Goal: Task Accomplishment & Management: Complete application form

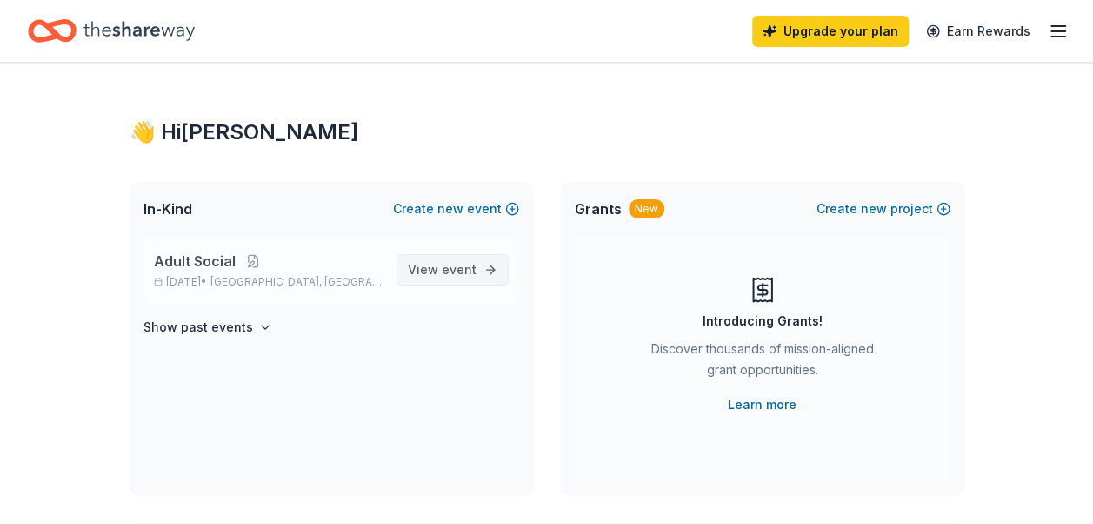
click at [438, 263] on span "View event" at bounding box center [442, 269] width 69 height 21
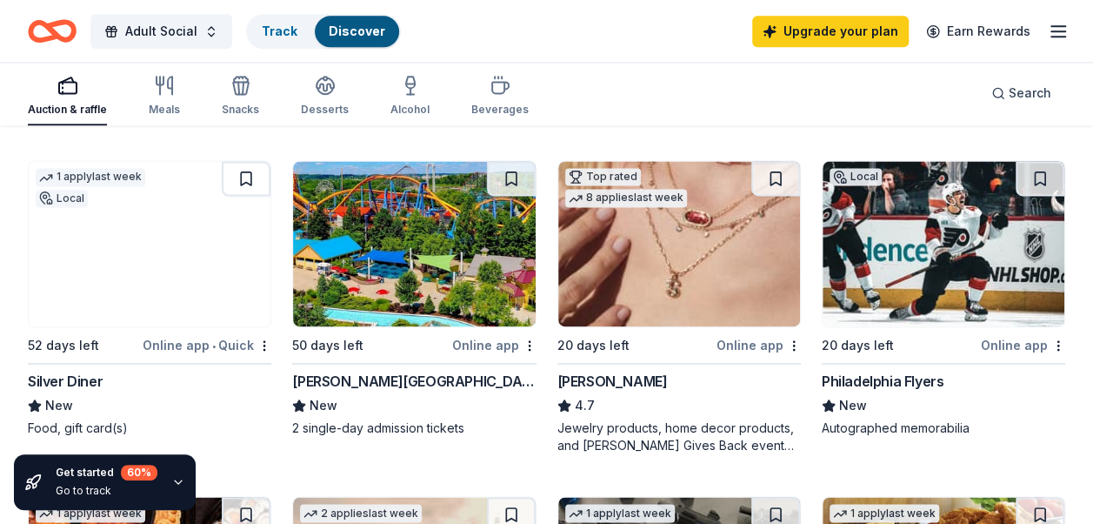
scroll to position [1153, 0]
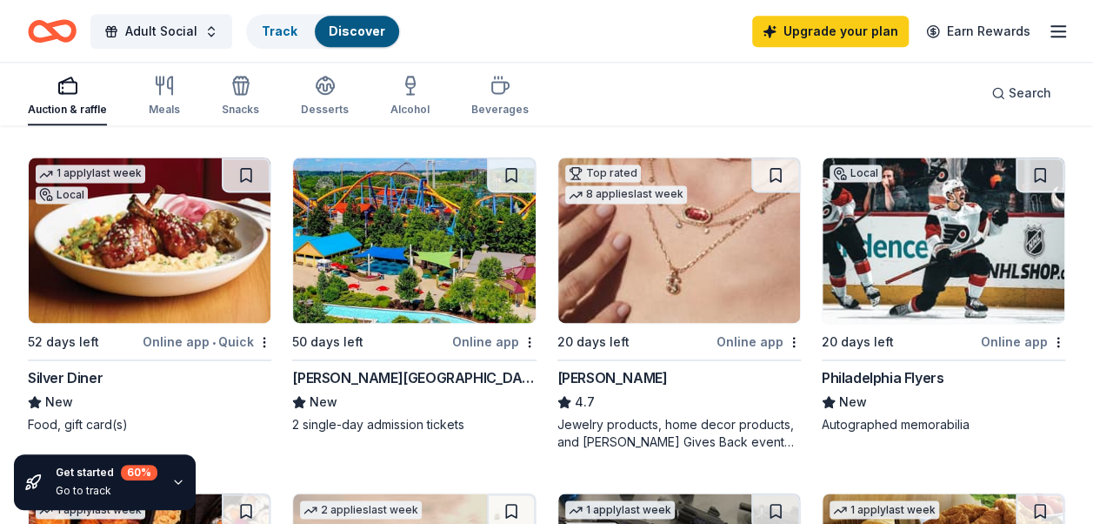
click at [425, 308] on img at bounding box center [414, 239] width 242 height 165
click at [130, 257] on img at bounding box center [150, 239] width 242 height 165
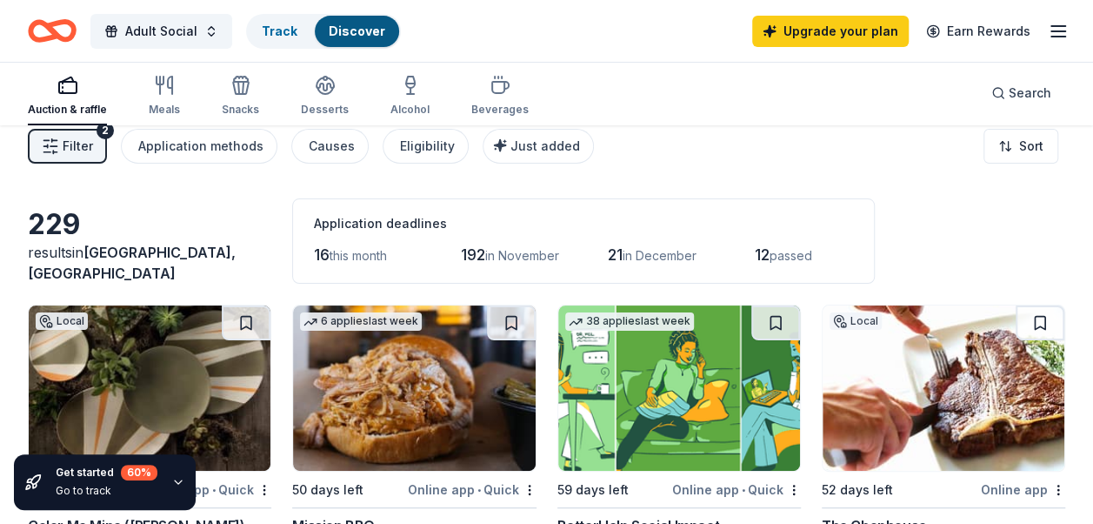
scroll to position [9, 0]
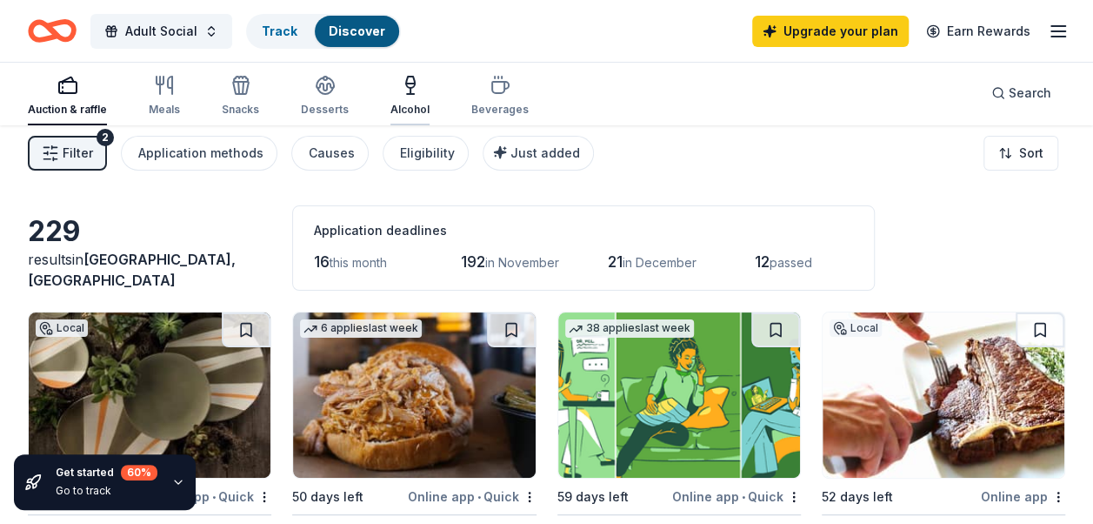
click at [405, 92] on icon "button" at bounding box center [410, 85] width 21 height 21
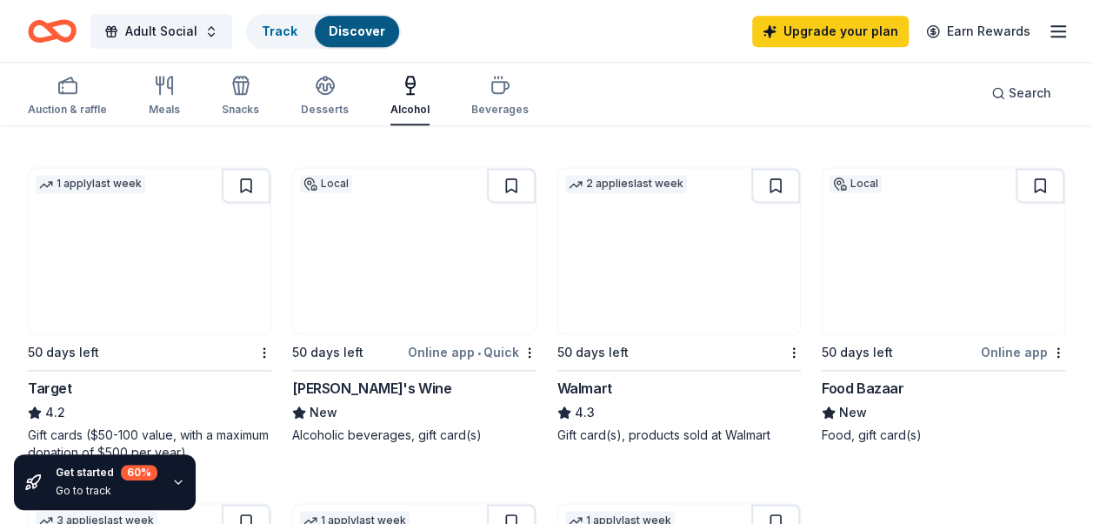
scroll to position [1139, 0]
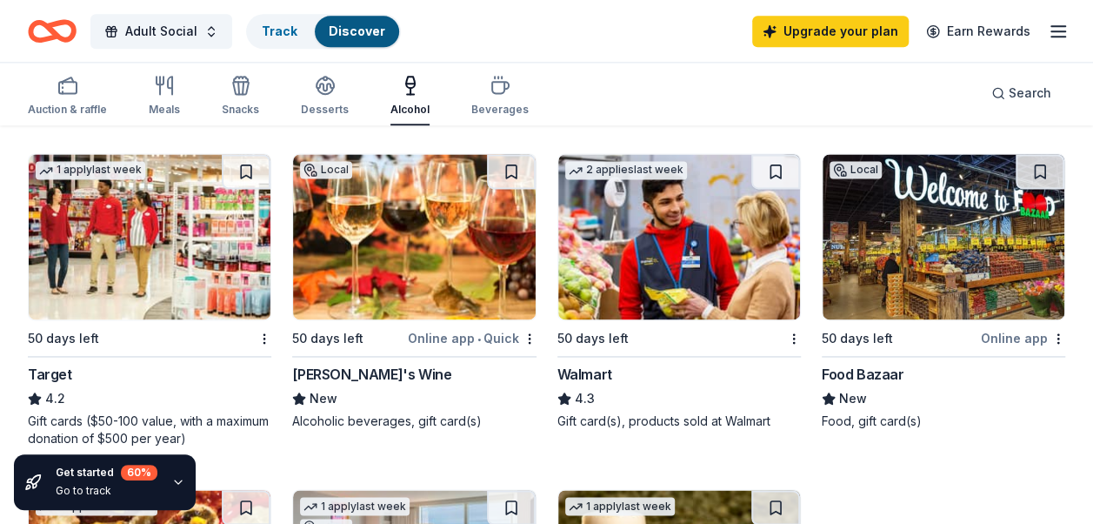
click at [108, 278] on img at bounding box center [150, 236] width 242 height 165
click at [664, 261] on img at bounding box center [679, 236] width 242 height 165
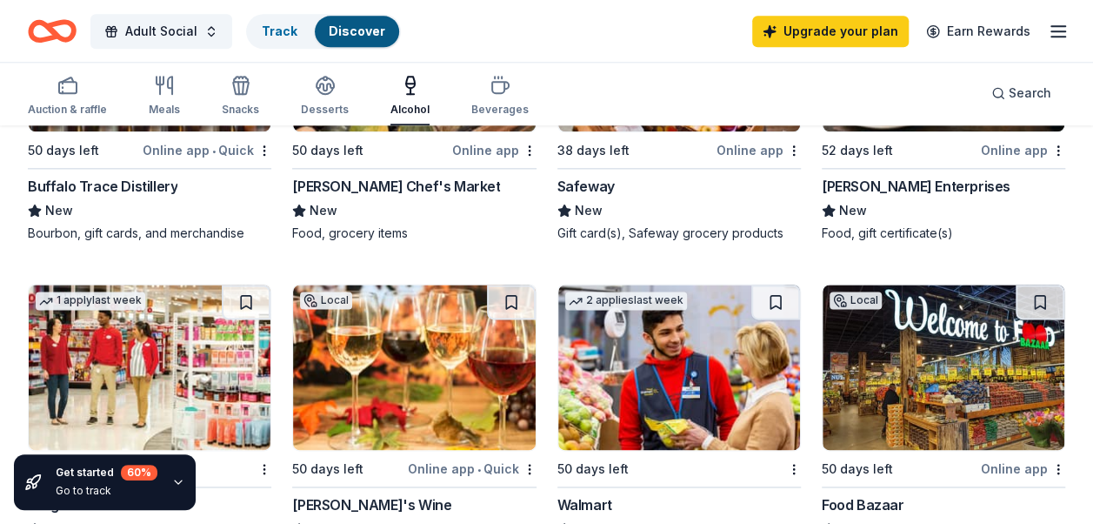
scroll to position [1006, 0]
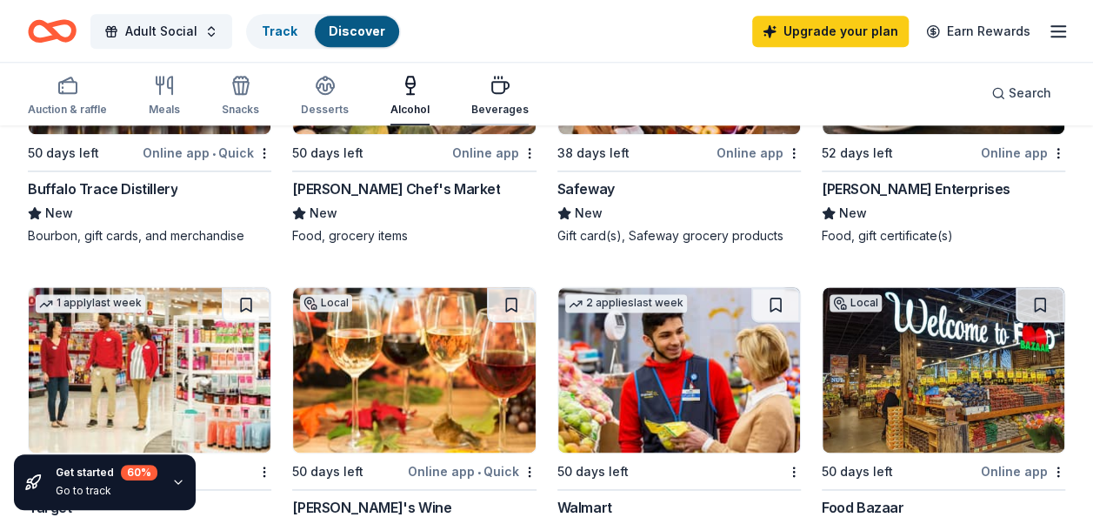
click at [491, 89] on icon "button" at bounding box center [500, 85] width 21 height 21
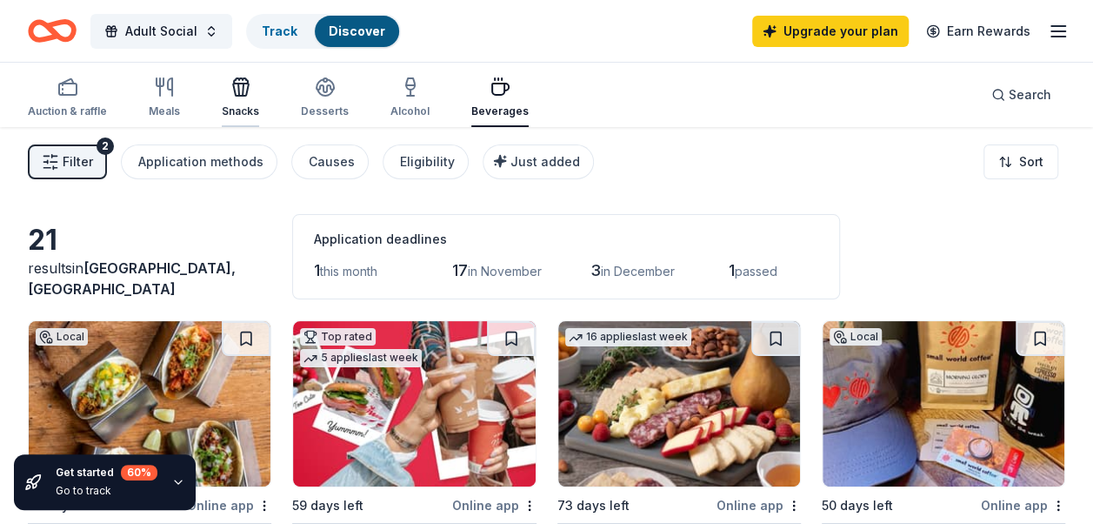
click at [249, 94] on div "button" at bounding box center [240, 87] width 37 height 21
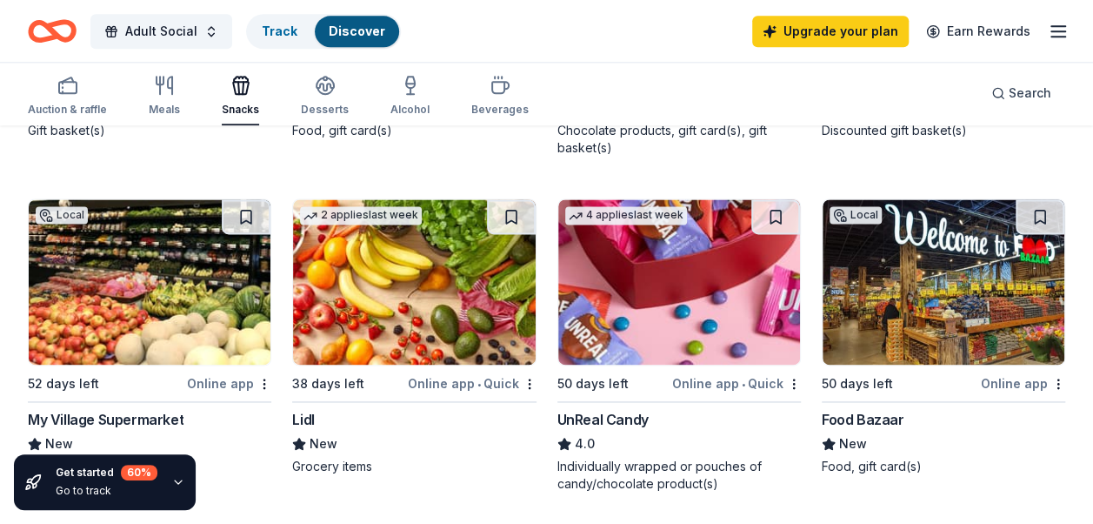
scroll to position [1088, 0]
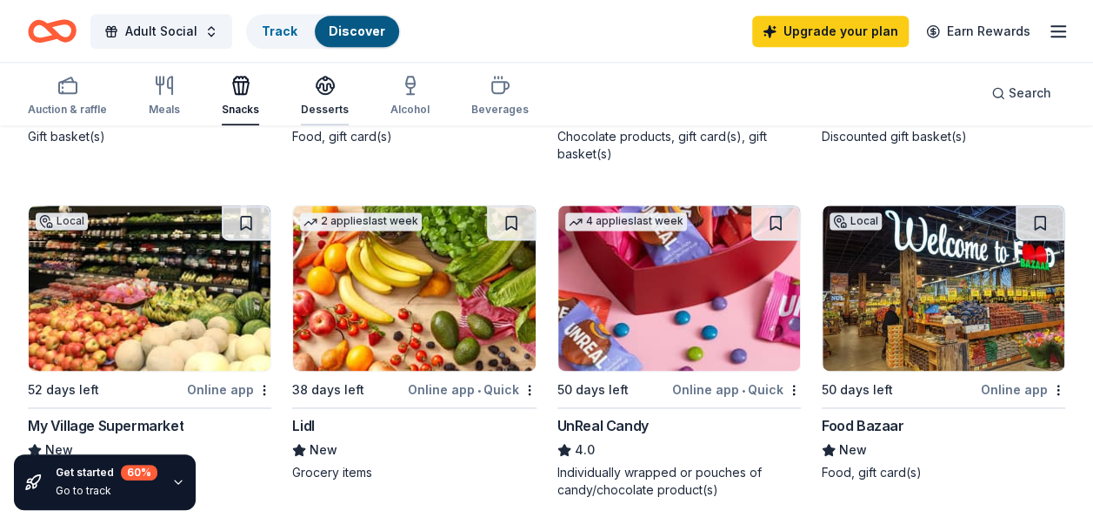
click at [318, 103] on div "Desserts" at bounding box center [325, 110] width 48 height 14
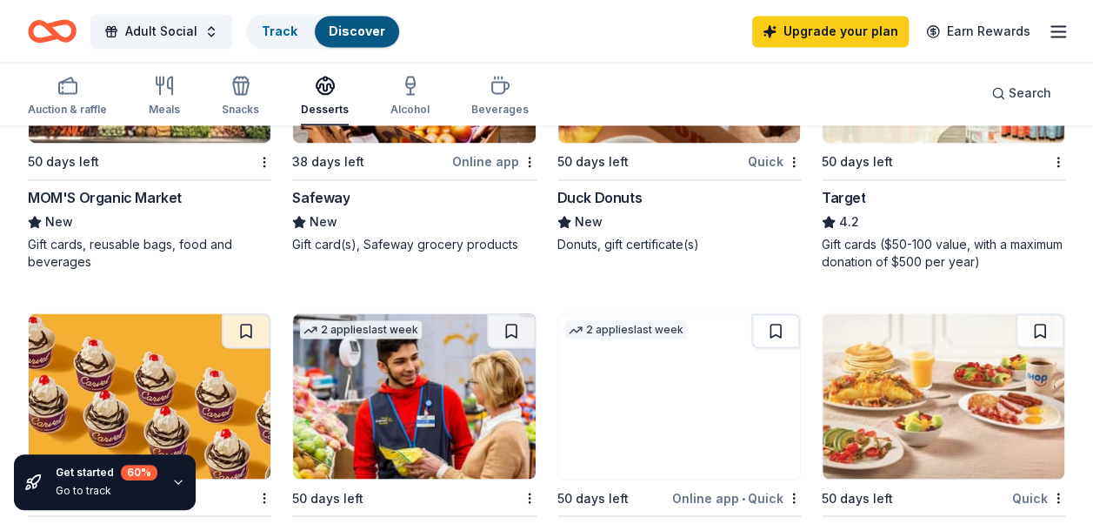
scroll to position [1352, 0]
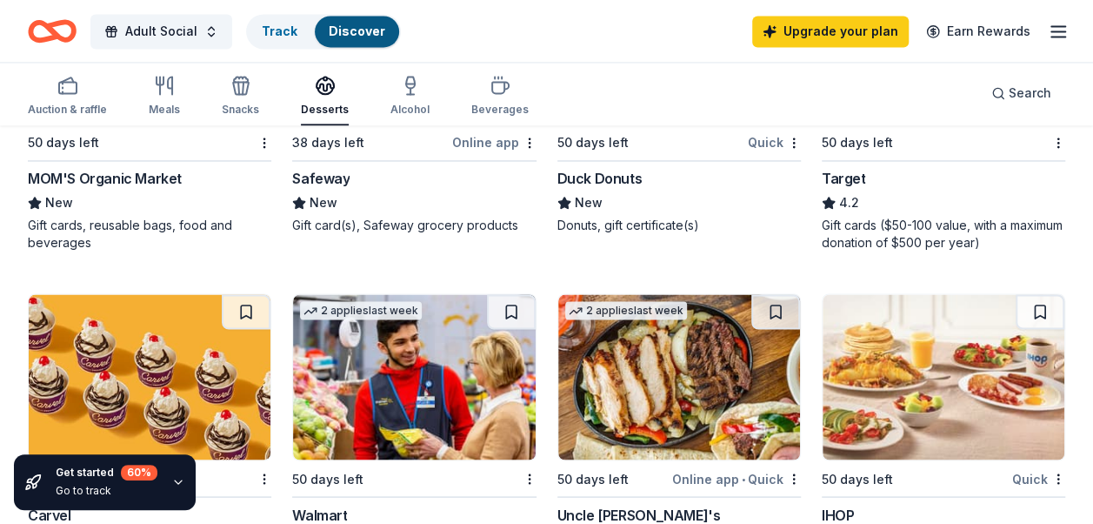
click at [391, 379] on img at bounding box center [414, 376] width 242 height 165
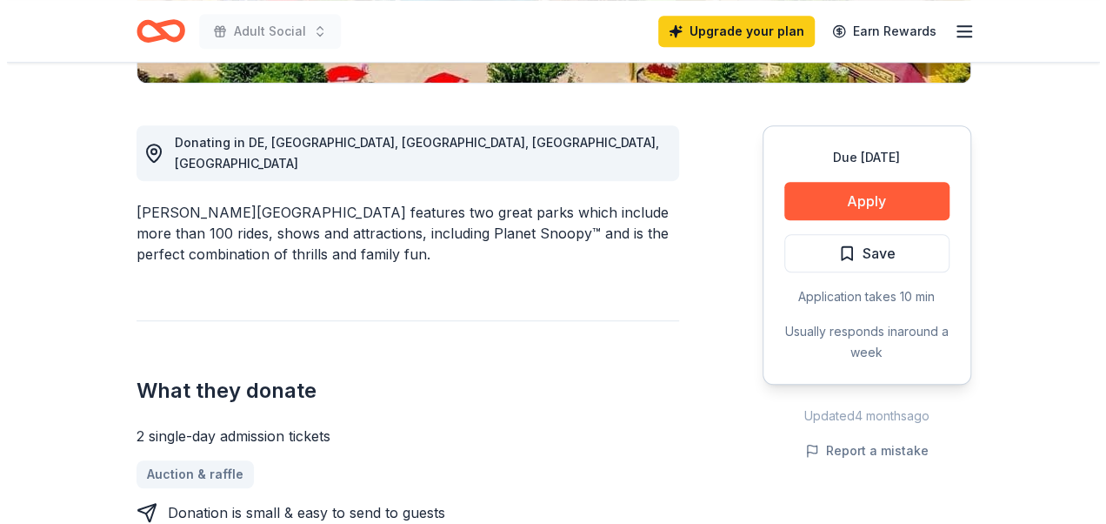
scroll to position [600, 0]
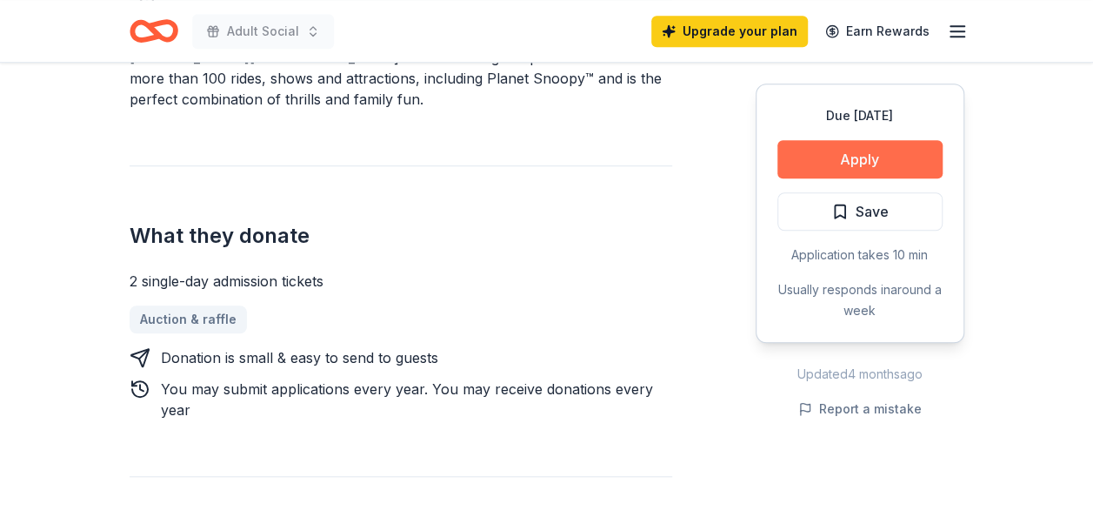
click at [833, 158] on button "Apply" at bounding box center [860, 159] width 165 height 38
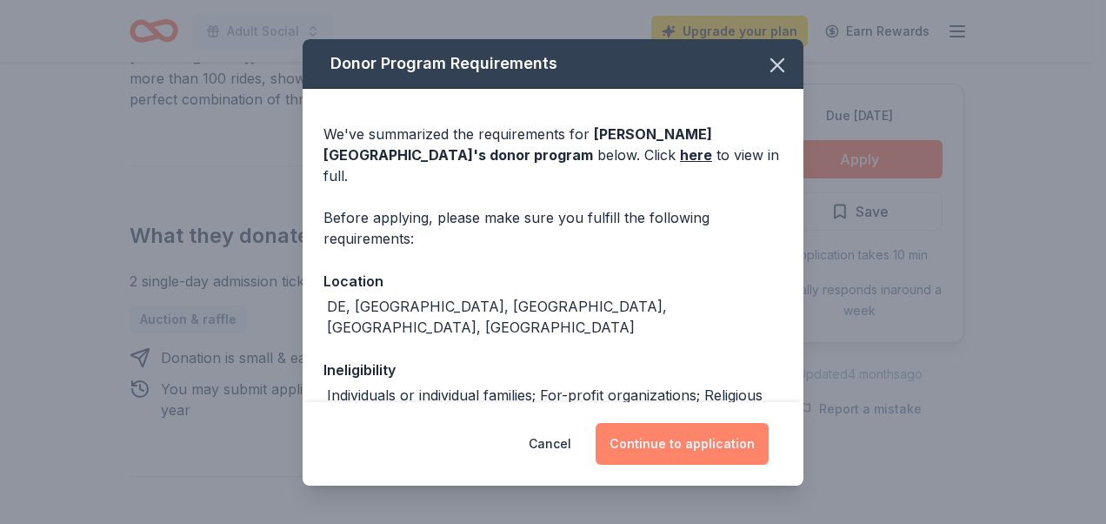
click at [689, 452] on button "Continue to application" at bounding box center [682, 444] width 173 height 42
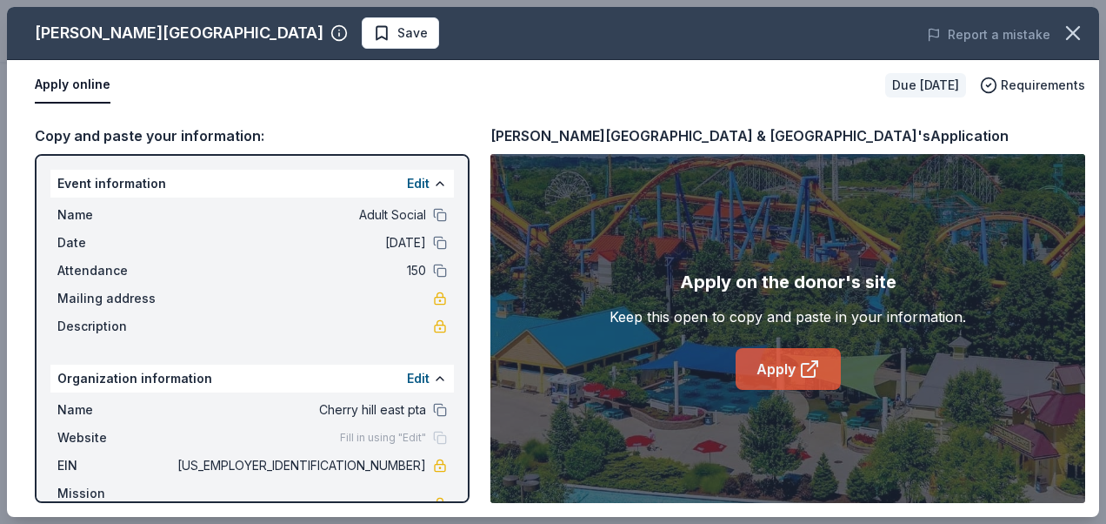
click at [783, 377] on link "Apply" at bounding box center [788, 369] width 105 height 42
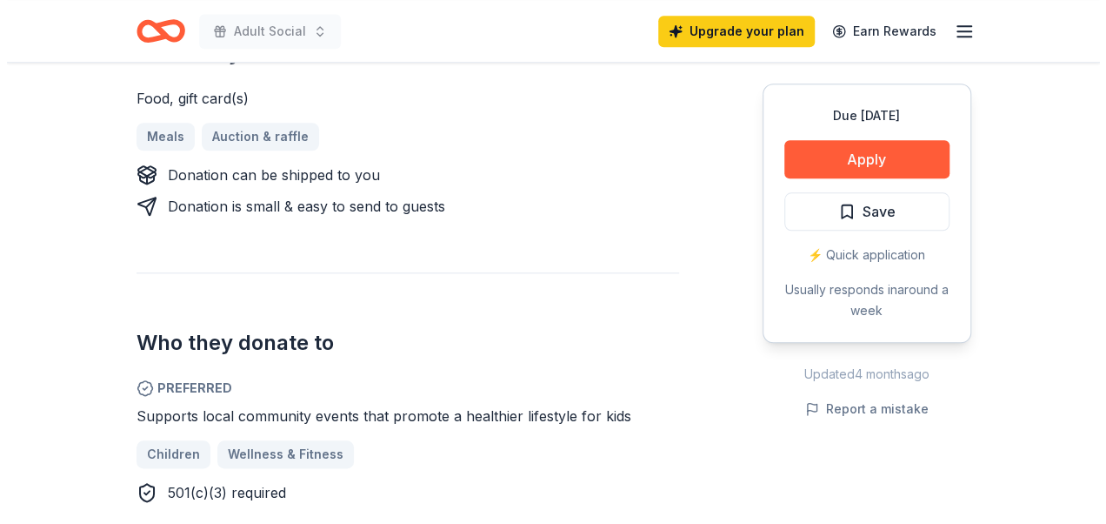
scroll to position [797, 0]
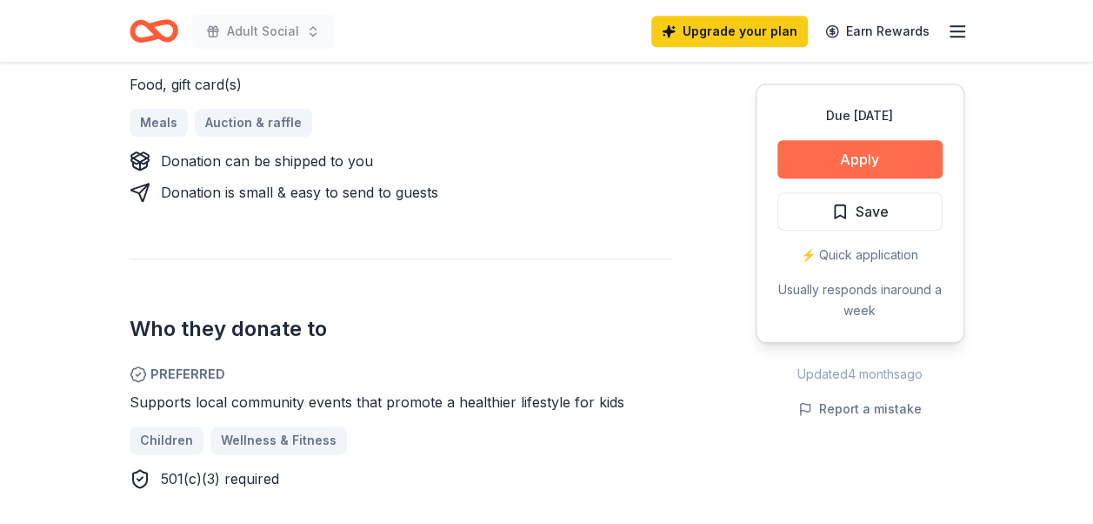
click at [859, 156] on button "Apply" at bounding box center [860, 159] width 165 height 38
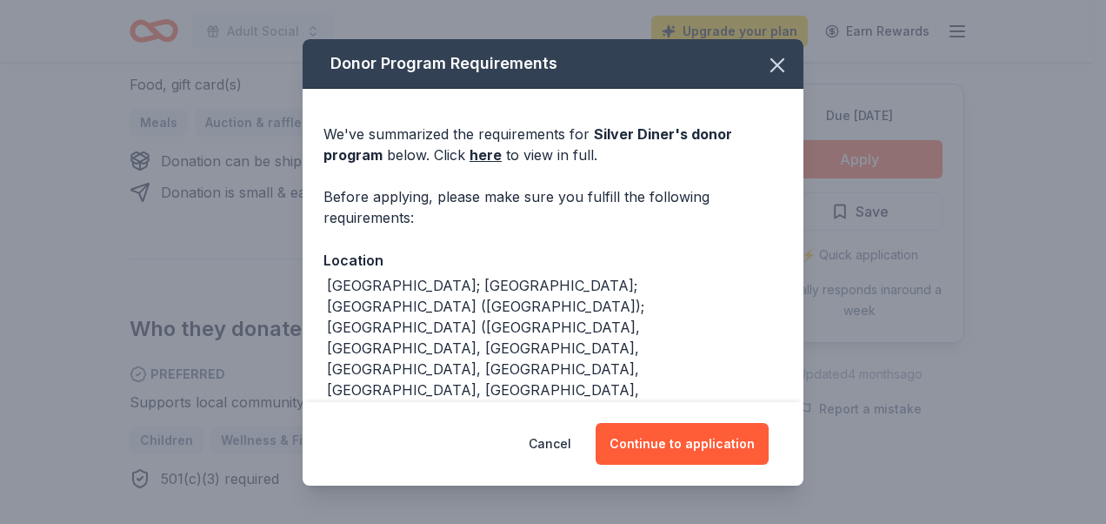
click at [859, 156] on div "Donor Program Requirements We've summarized the requirements for Silver Diner '…" at bounding box center [553, 262] width 1106 height 524
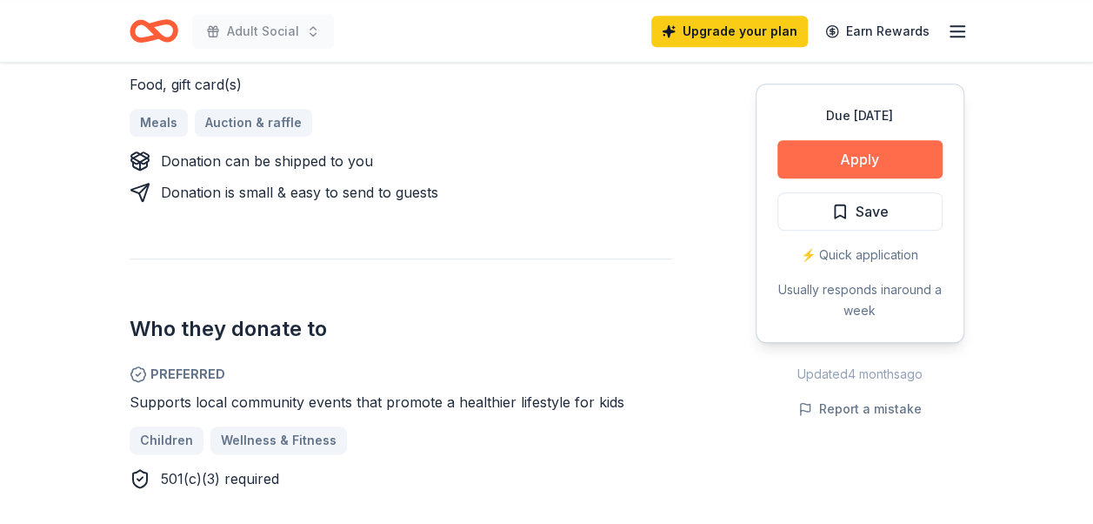
click at [859, 156] on button "Apply" at bounding box center [860, 159] width 165 height 38
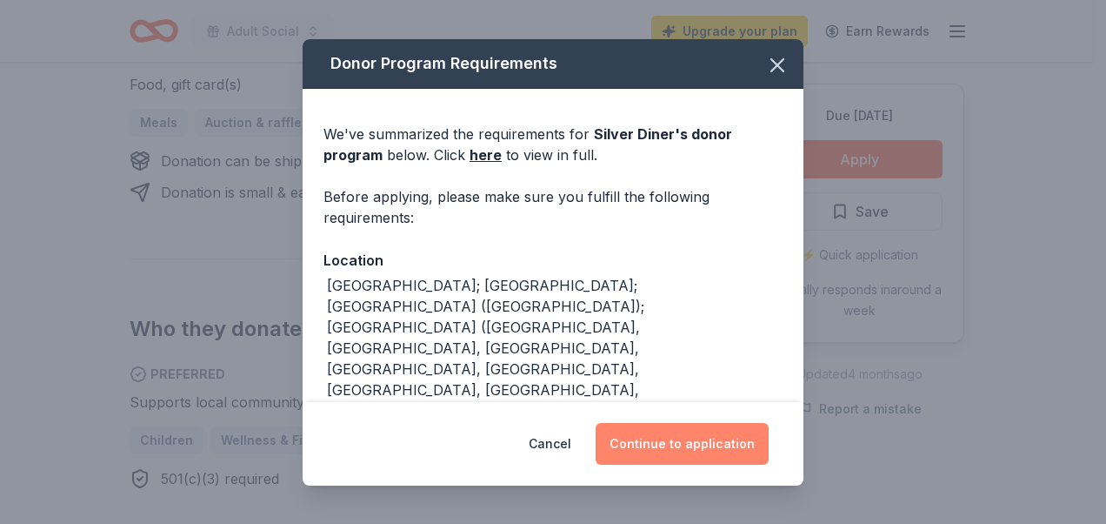
click at [667, 444] on button "Continue to application" at bounding box center [682, 444] width 173 height 42
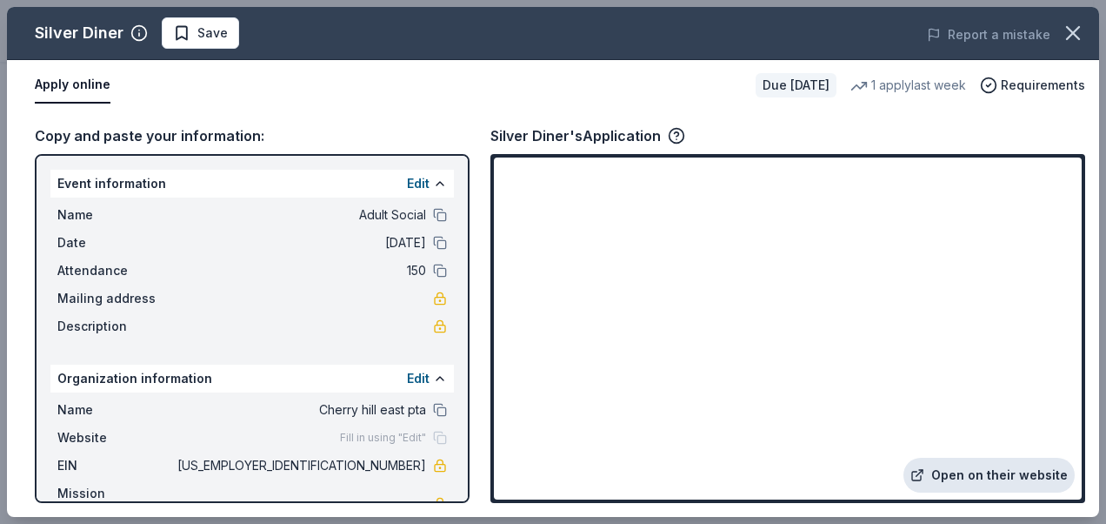
click at [1011, 472] on link "Open on their website" at bounding box center [989, 474] width 171 height 35
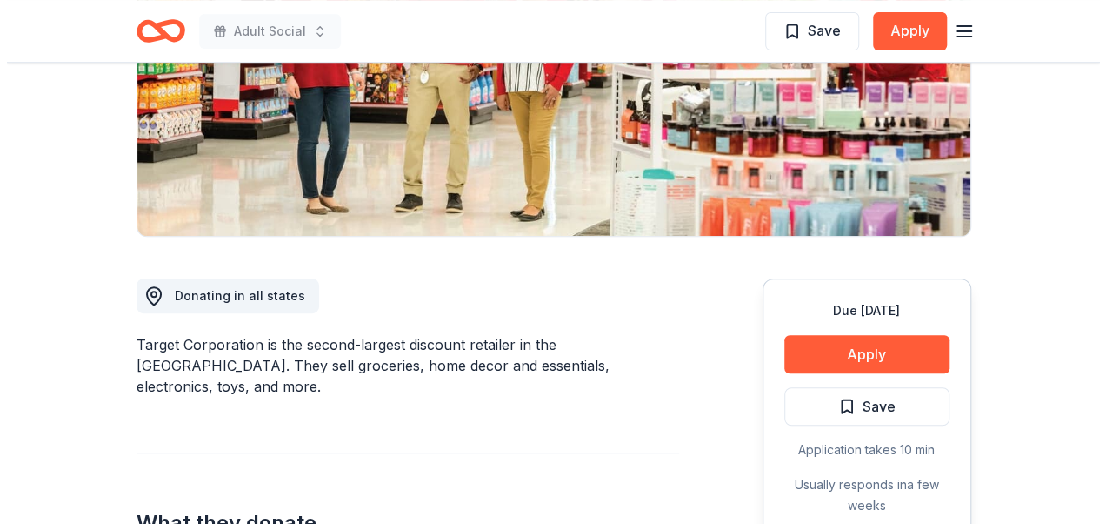
scroll to position [694, 0]
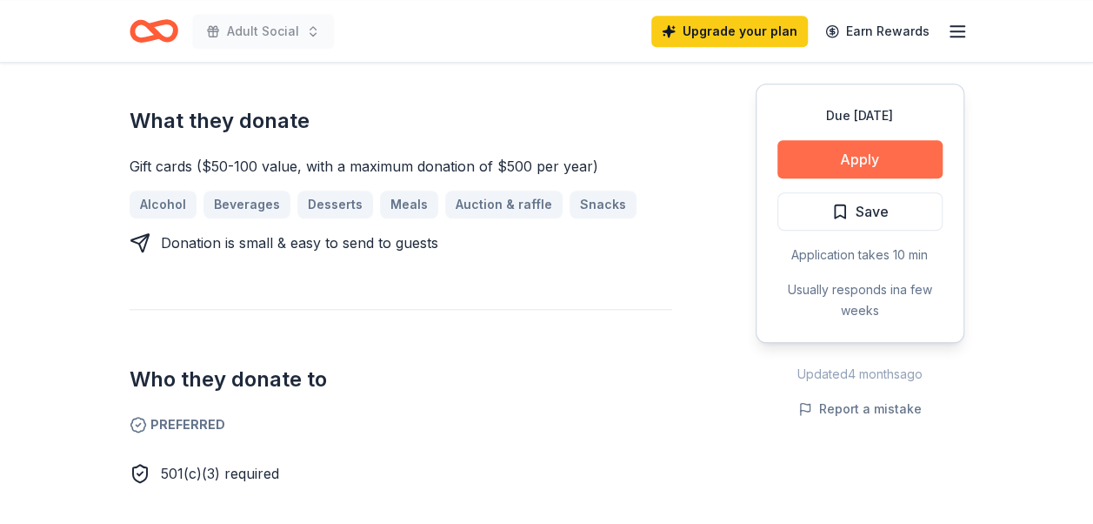
click at [854, 150] on button "Apply" at bounding box center [860, 159] width 165 height 38
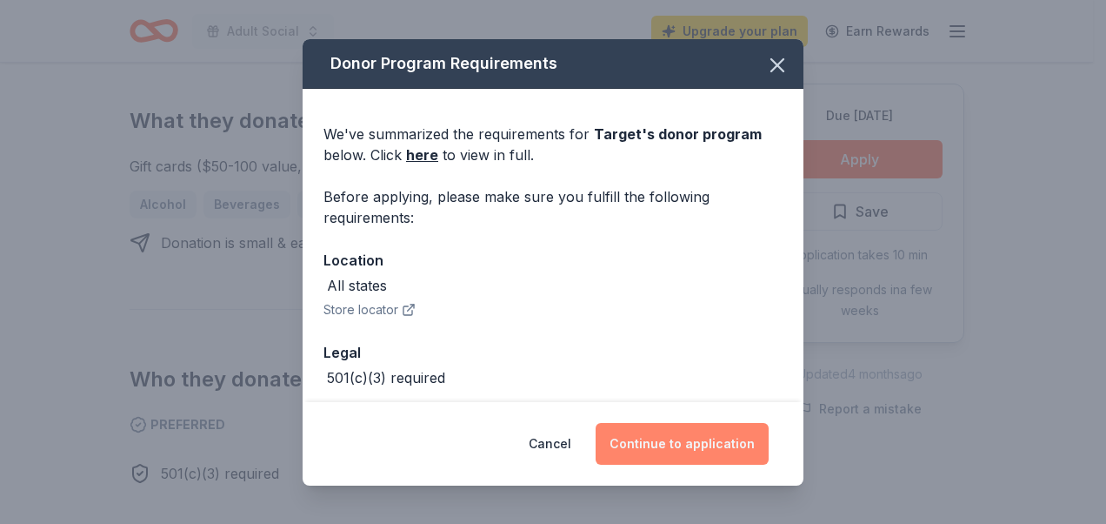
click at [678, 450] on button "Continue to application" at bounding box center [682, 444] width 173 height 42
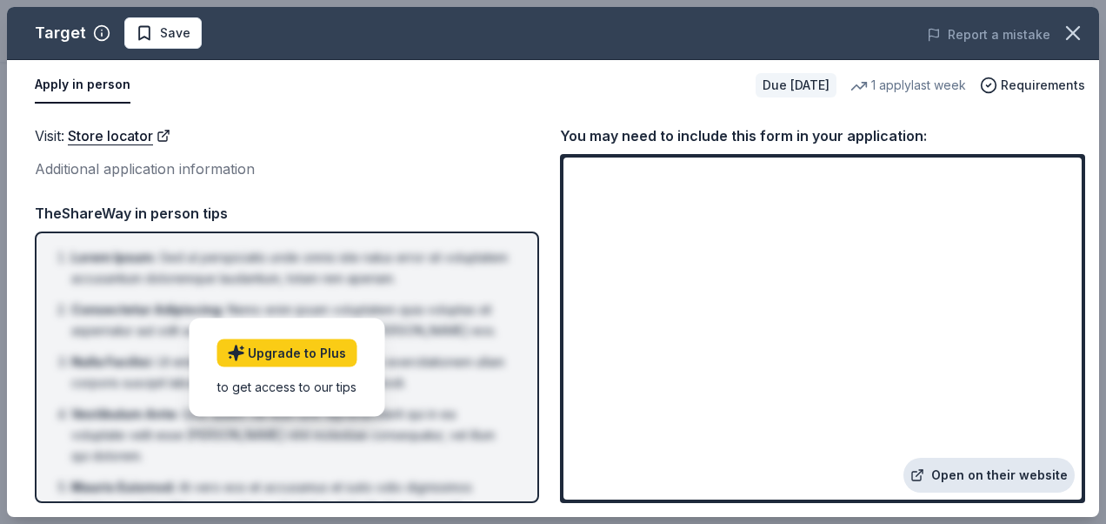
click at [997, 471] on link "Open on their website" at bounding box center [989, 474] width 171 height 35
click at [1020, 482] on link "Open on their website" at bounding box center [989, 474] width 171 height 35
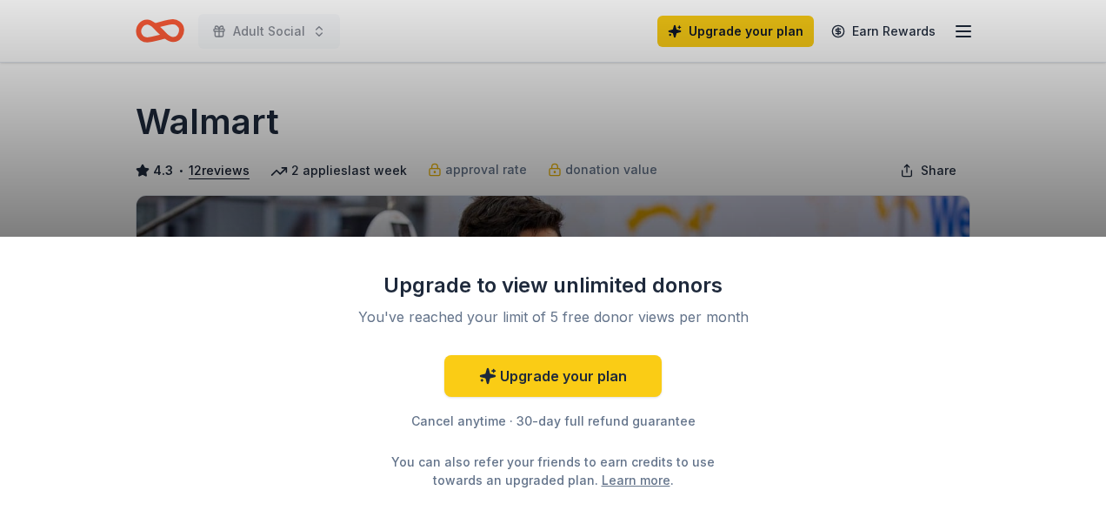
click at [804, 139] on div "Upgrade to view unlimited donors You've reached your limit of 5 free donor view…" at bounding box center [553, 262] width 1106 height 524
